Goal: Navigation & Orientation: Find specific page/section

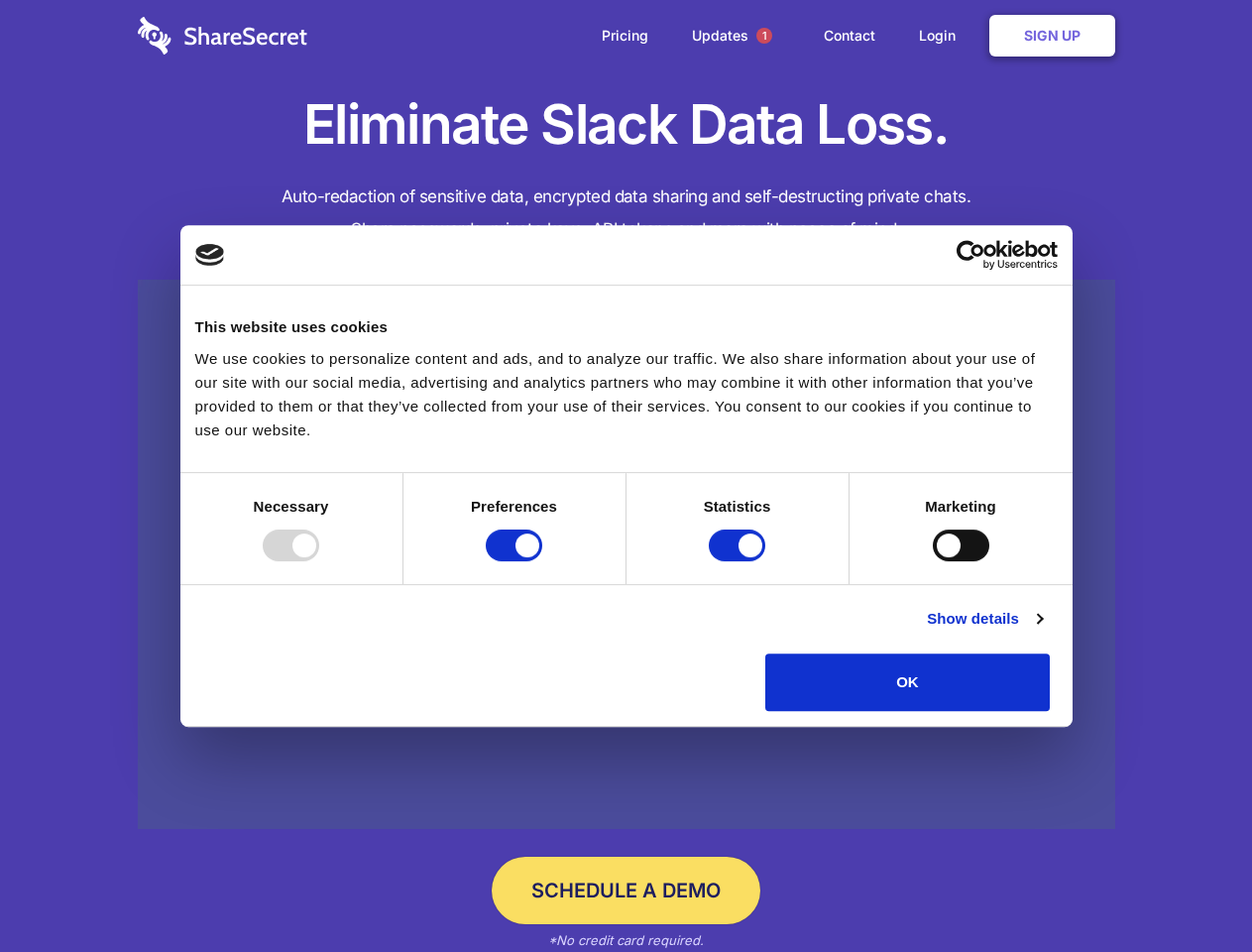
click at [319, 561] on div at bounding box center [291, 545] width 57 height 32
click at [542, 561] on input "Preferences" at bounding box center [514, 545] width 57 height 32
checkbox input "false"
click at [740, 561] on input "Statistics" at bounding box center [737, 545] width 57 height 32
checkbox input "false"
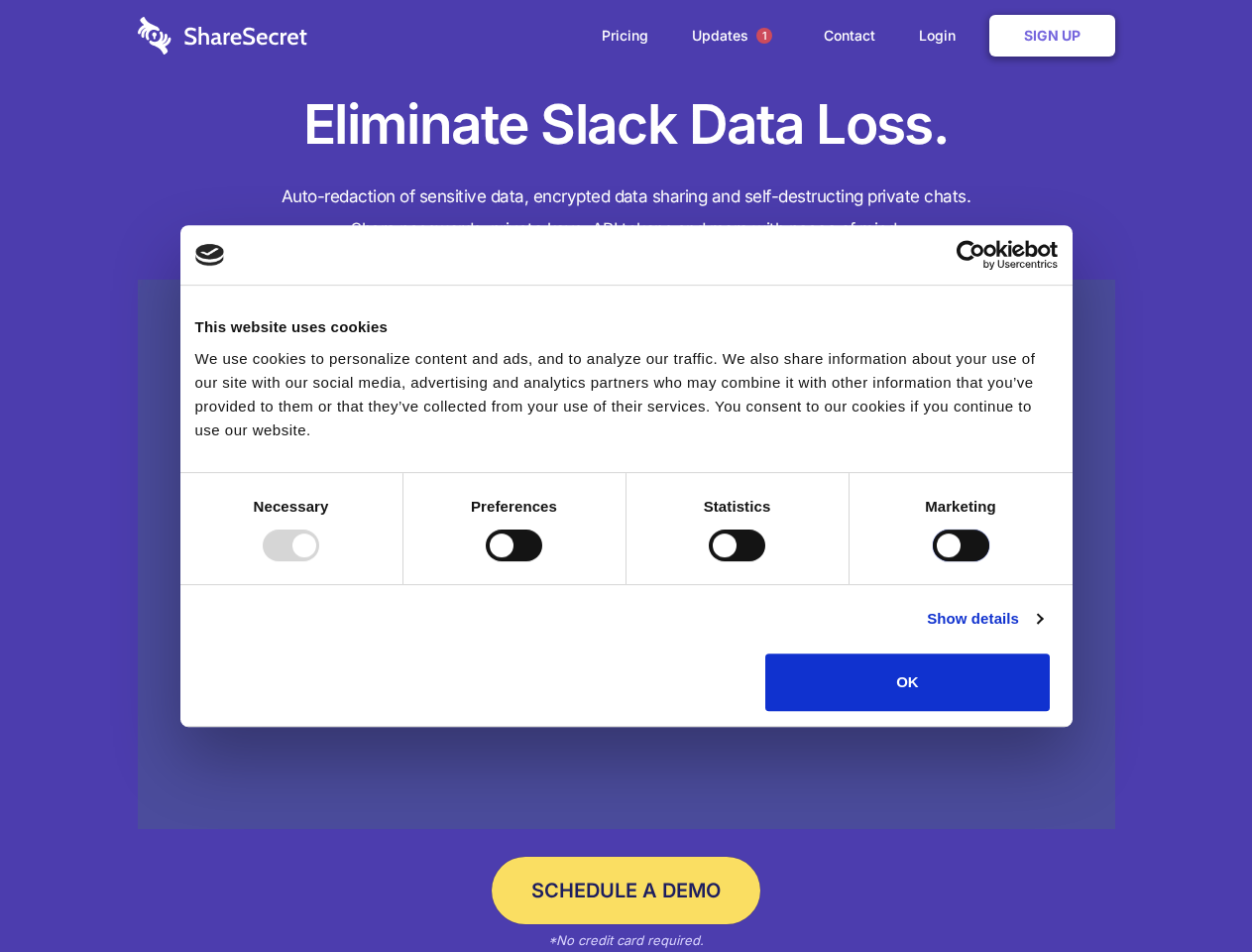
click at [933, 561] on input "Marketing" at bounding box center [961, 545] width 57 height 32
checkbox input "true"
click at [1042, 631] on link "Show details" at bounding box center [984, 619] width 115 height 24
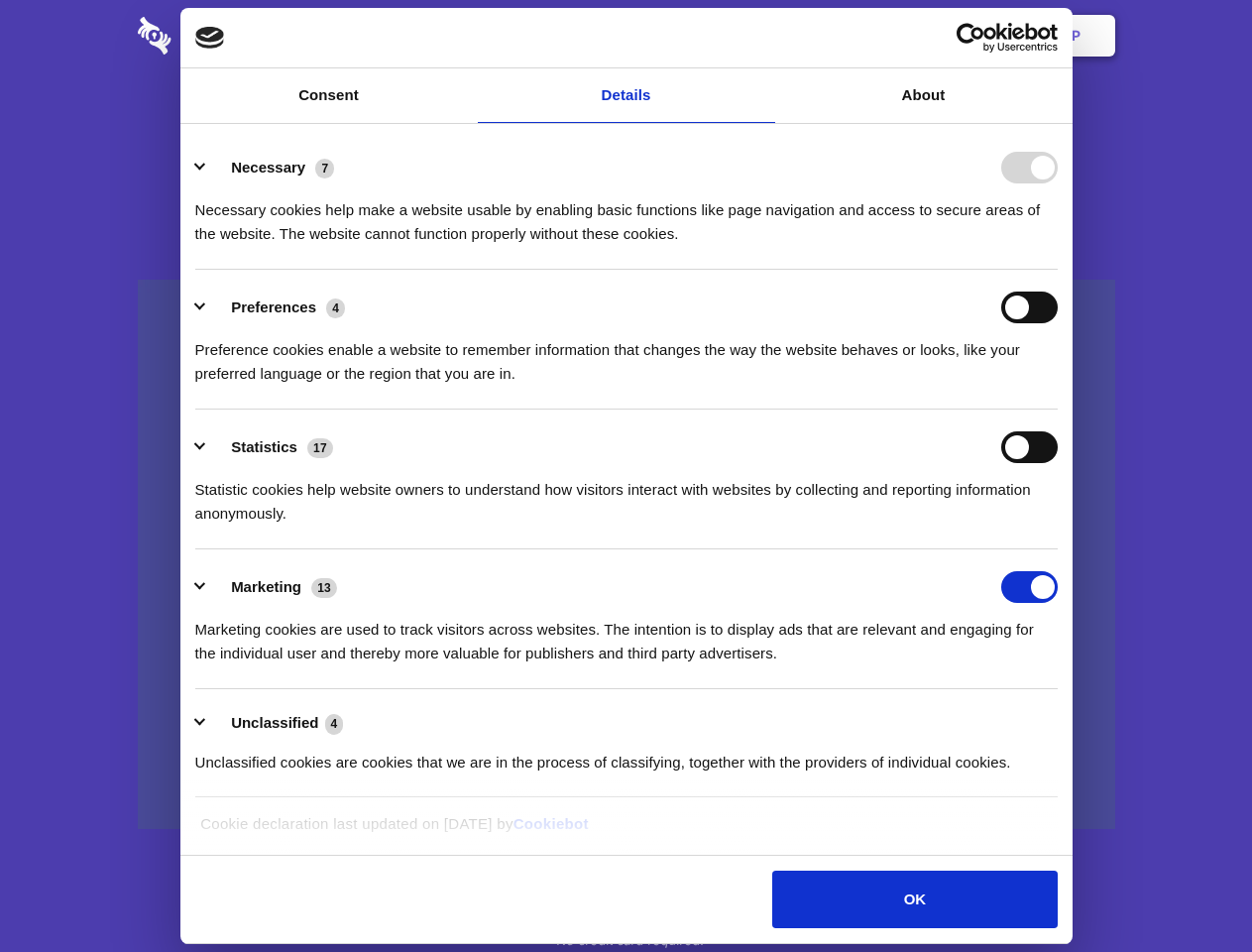
click at [1058, 270] on li "Necessary 7 Necessary cookies help make a website usable by enabling basic func…" at bounding box center [626, 200] width 863 height 140
click at [763, 36] on span "1" at bounding box center [764, 36] width 16 height 16
